Goal: Information Seeking & Learning: Check status

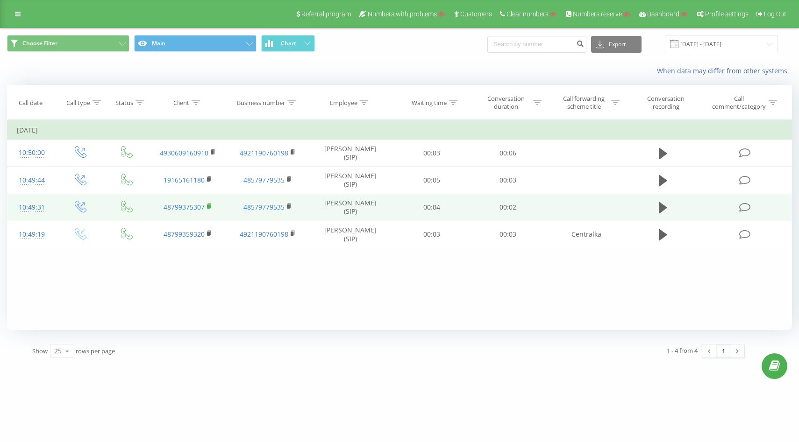
click at [209, 206] on rect at bounding box center [208, 207] width 3 height 4
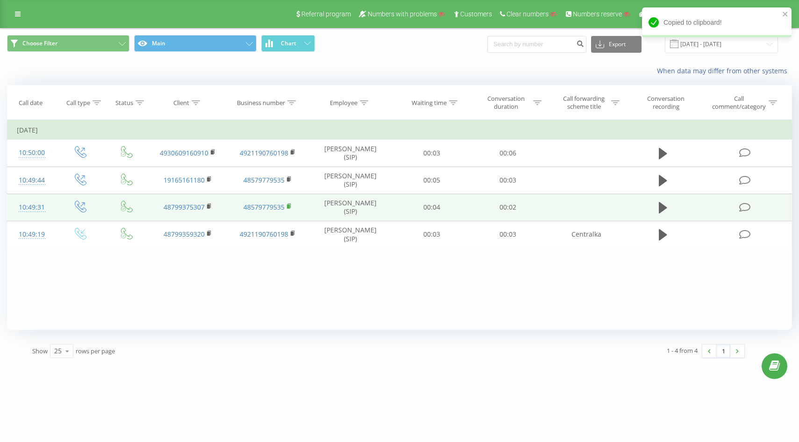
click at [289, 206] on rect at bounding box center [288, 207] width 3 height 4
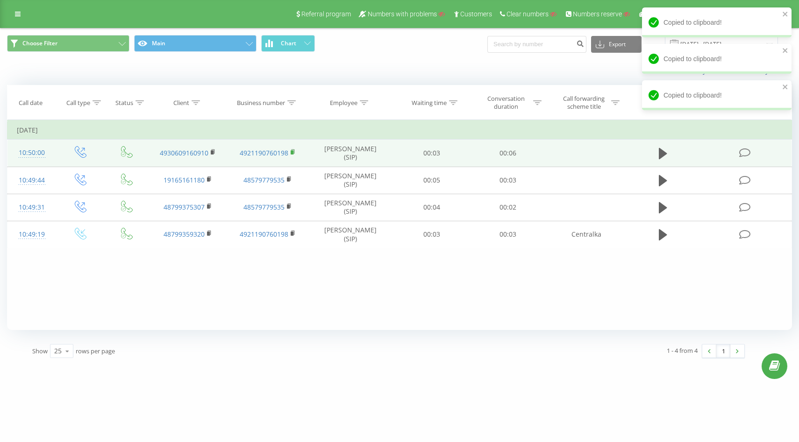
click at [294, 150] on icon at bounding box center [292, 151] width 3 height 4
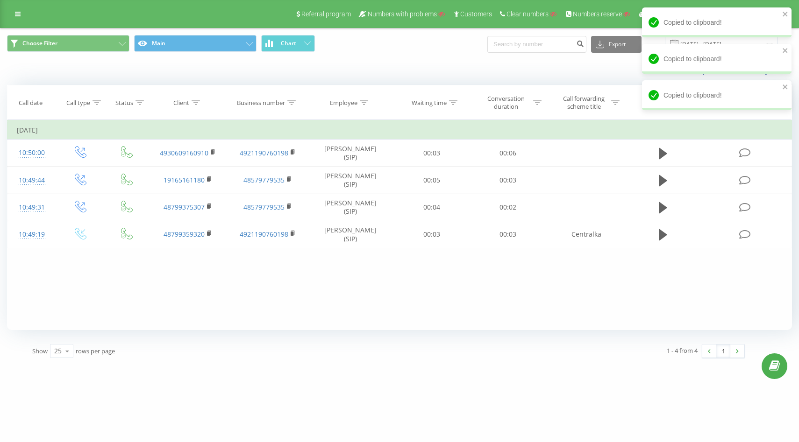
click at [17, 5] on div "Referral program Numbers with problems Customers Clear numbers Numbers reserve …" at bounding box center [399, 14] width 799 height 28
click at [21, 18] on link at bounding box center [17, 13] width 17 height 13
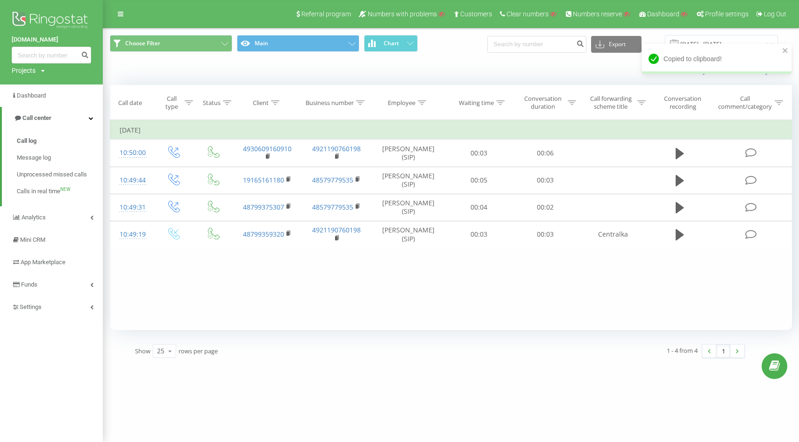
click at [24, 71] on div "Projects" at bounding box center [24, 70] width 24 height 9
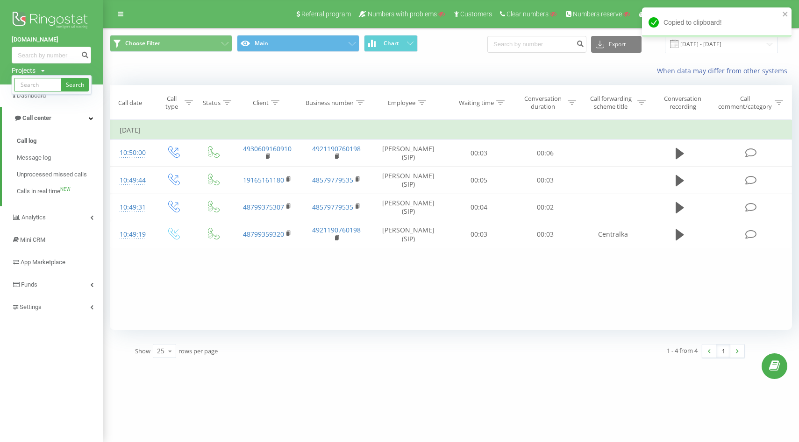
click at [32, 78] on input "text" at bounding box center [37, 85] width 47 height 14
paste input "restlords.com"
type input "restlords.com"
click at [72, 85] on link "Search" at bounding box center [75, 85] width 28 height 14
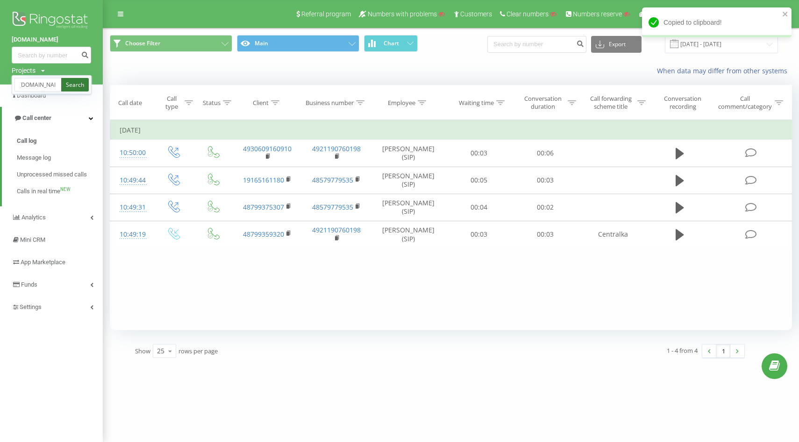
scroll to position [0, 0]
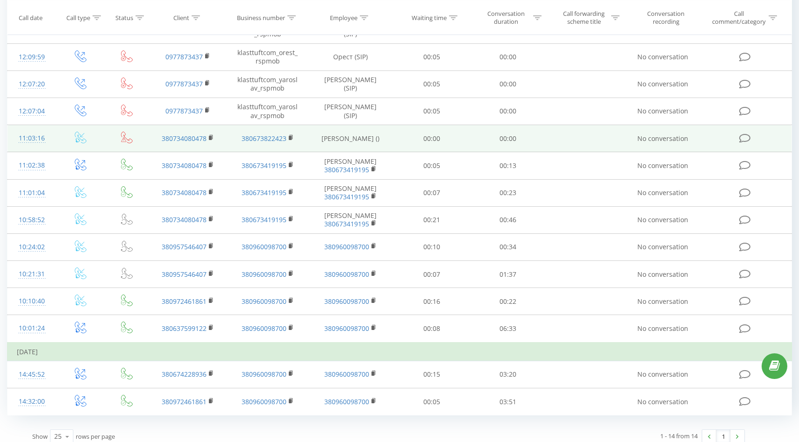
scroll to position [132, 0]
